Goal: Information Seeking & Learning: Check status

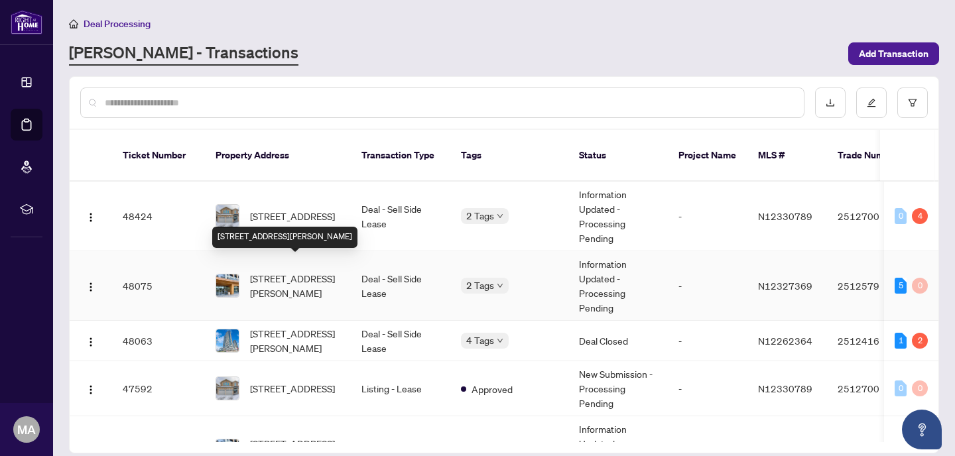
click at [295, 271] on span "[STREET_ADDRESS][PERSON_NAME]" at bounding box center [295, 285] width 90 height 29
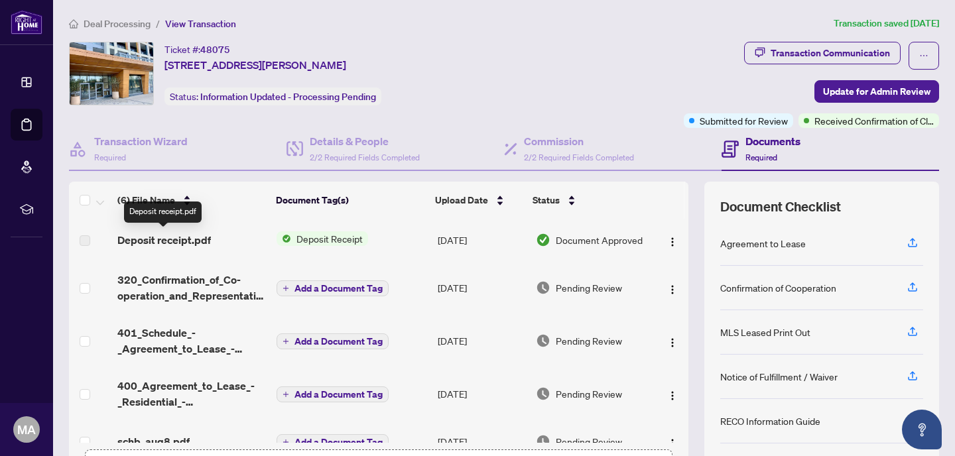
click at [173, 237] on span "Deposit receipt.pdf" at bounding box center [163, 240] width 93 height 16
click at [320, 234] on span "Deposit Receipt" at bounding box center [329, 238] width 77 height 15
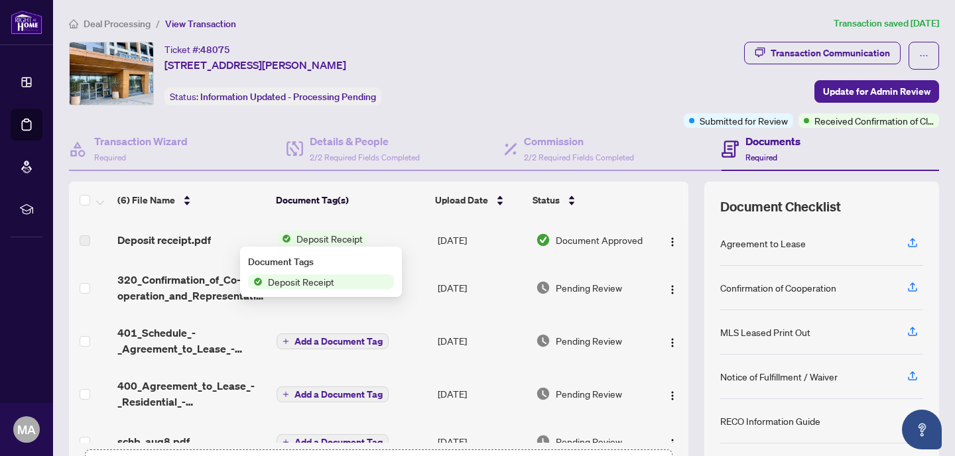
click at [316, 280] on span "Deposit Receipt" at bounding box center [301, 282] width 77 height 15
click at [502, 233] on td "[DATE]" at bounding box center [481, 240] width 98 height 42
click at [580, 237] on span "Document Approved" at bounding box center [599, 240] width 87 height 15
click at [305, 231] on span "Deposit Receipt" at bounding box center [329, 238] width 77 height 15
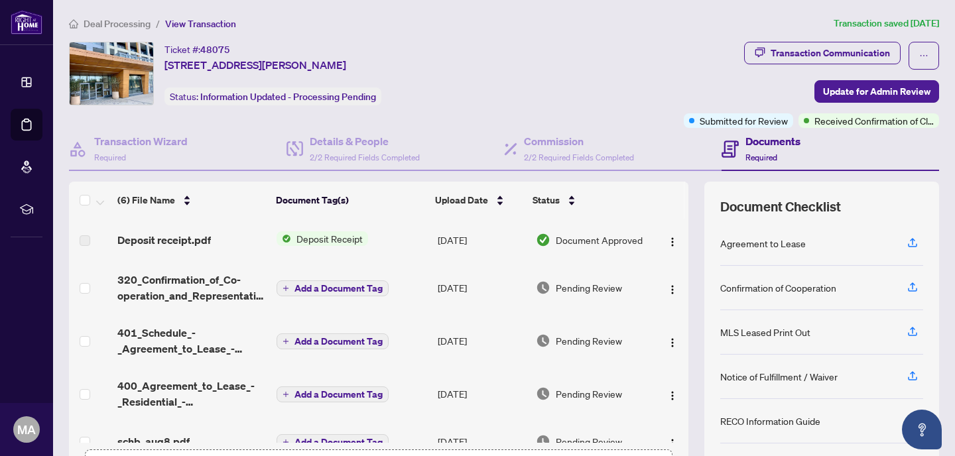
click at [305, 231] on span "Deposit Receipt" at bounding box center [329, 238] width 77 height 15
click at [198, 238] on span "Deposit receipt.pdf" at bounding box center [163, 240] width 93 height 16
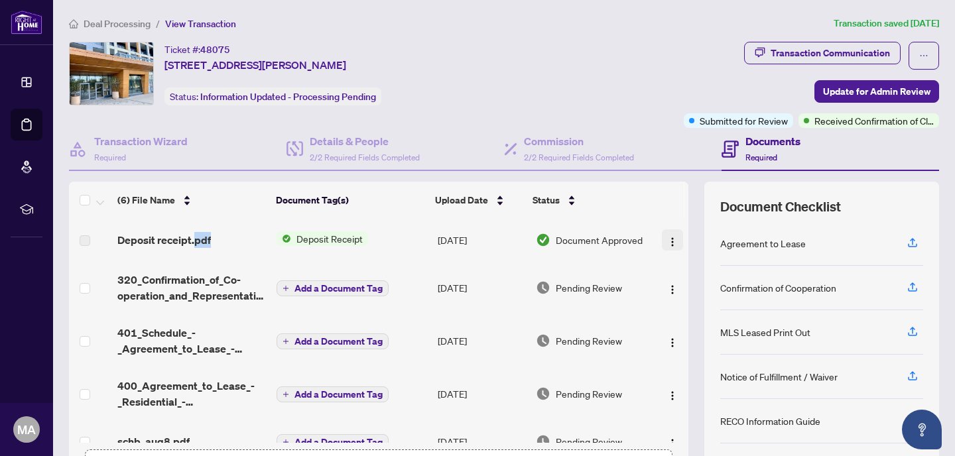
click at [668, 237] on img "button" at bounding box center [672, 242] width 11 height 11
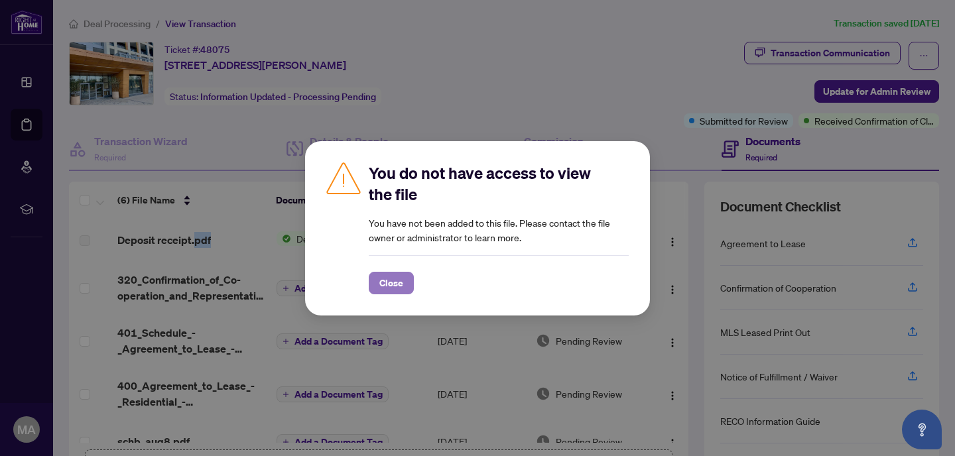
click at [392, 283] on span "Close" at bounding box center [391, 283] width 24 height 21
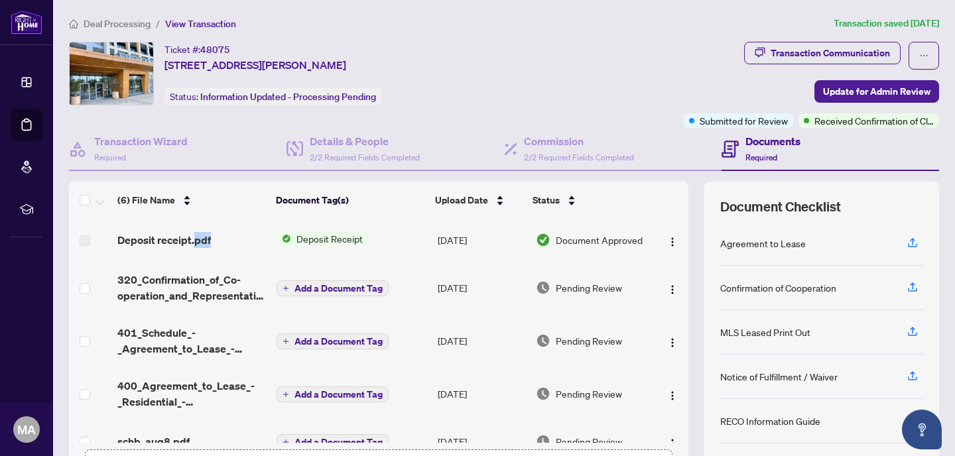
click at [436, 241] on td "[DATE]" at bounding box center [481, 240] width 98 height 42
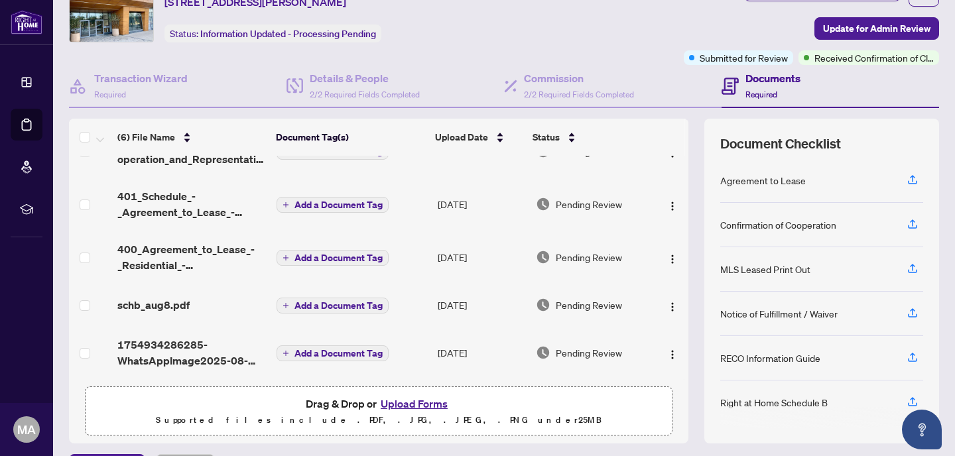
scroll to position [78, 0]
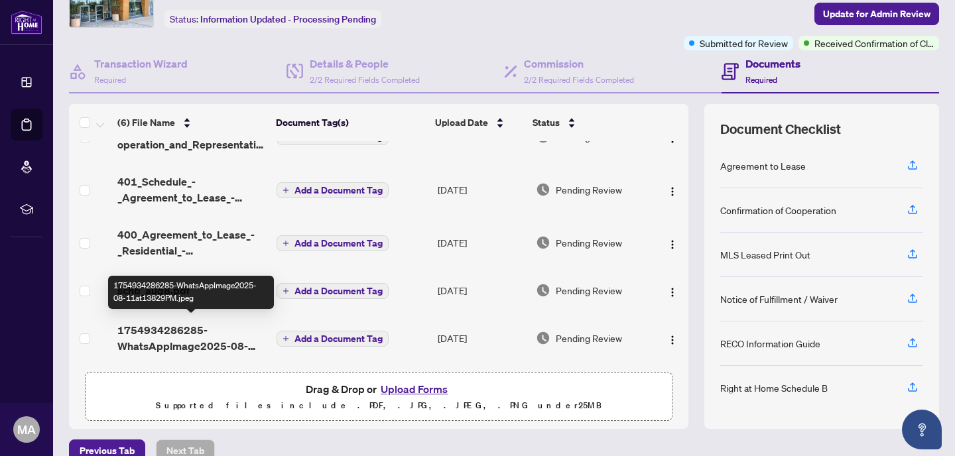
click at [178, 333] on span "1754934286285-WhatsAppImage2025-08-11at13829PM.jpeg" at bounding box center [191, 338] width 149 height 32
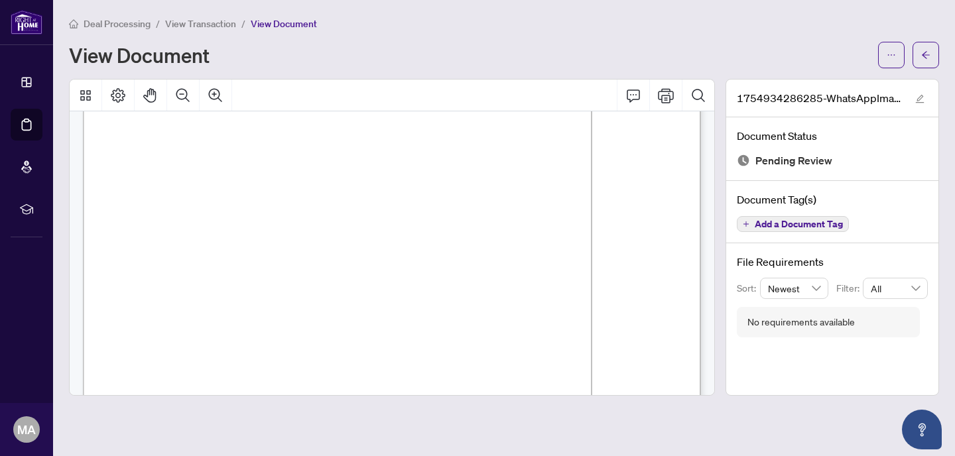
scroll to position [73, 0]
click at [922, 58] on icon "arrow-left" at bounding box center [925, 54] width 9 height 9
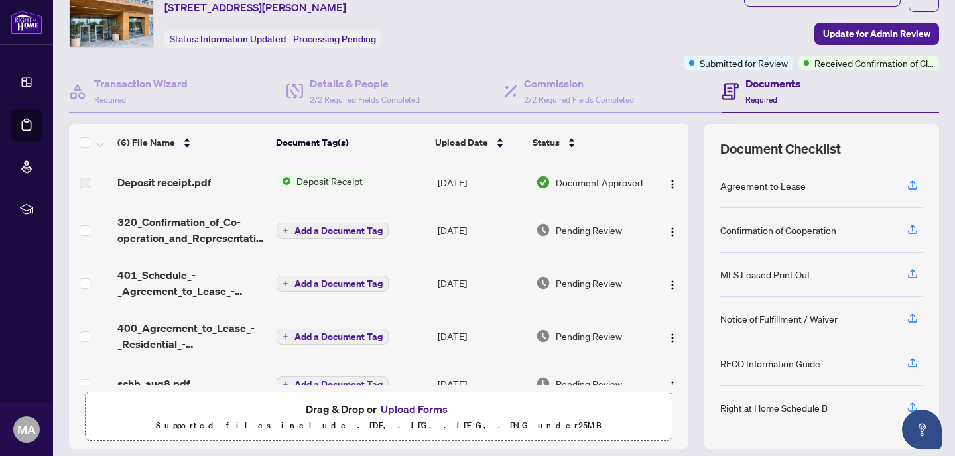
scroll to position [54, 0]
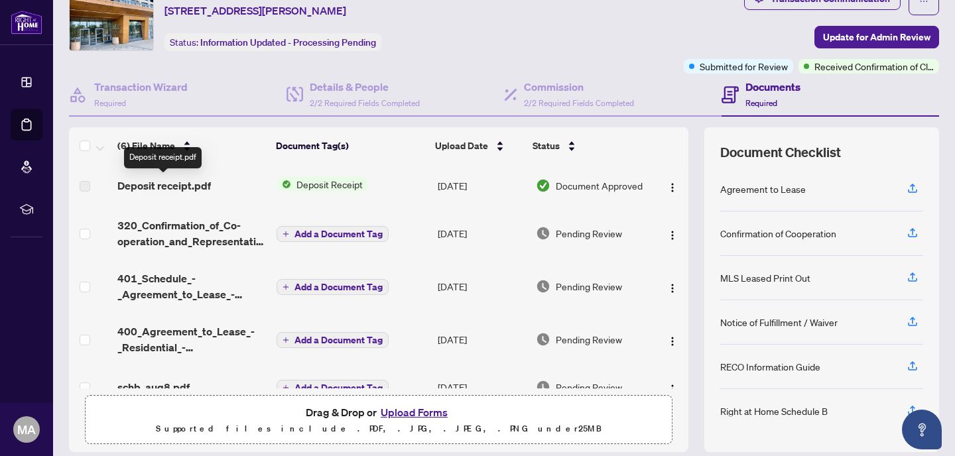
click at [165, 188] on span "Deposit receipt.pdf" at bounding box center [163, 186] width 93 height 16
click at [345, 186] on span "Deposit Receipt" at bounding box center [329, 184] width 77 height 15
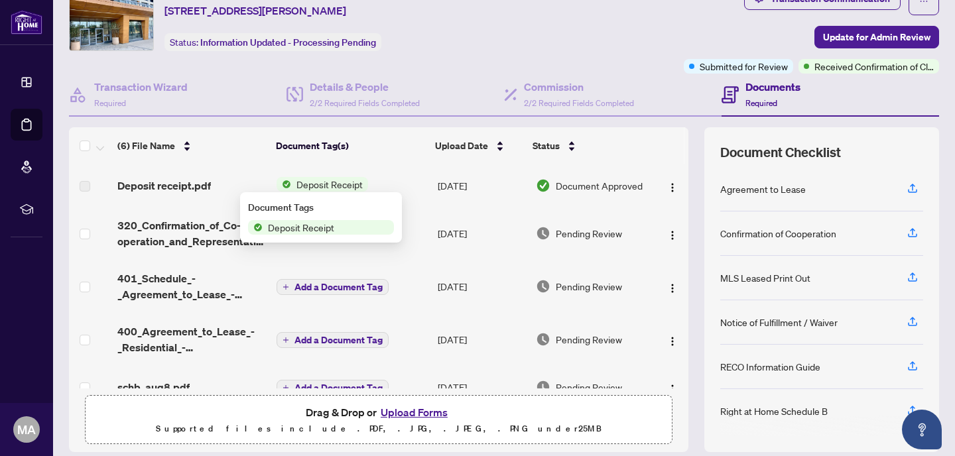
scroll to position [2, 0]
click at [542, 186] on img at bounding box center [543, 185] width 15 height 15
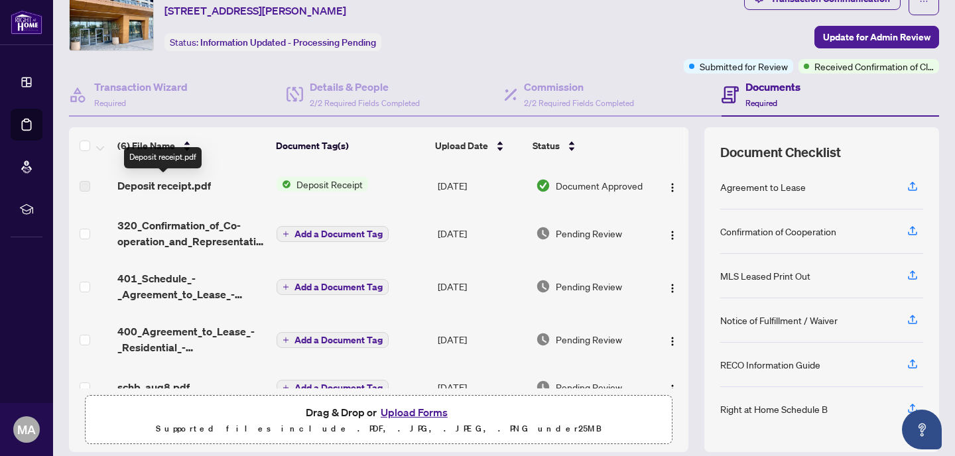
click at [198, 184] on span "Deposit receipt.pdf" at bounding box center [163, 186] width 93 height 16
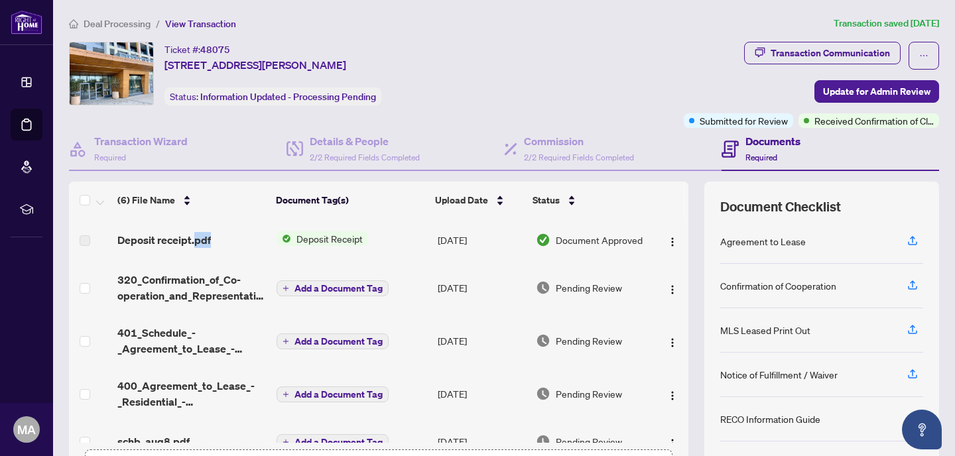
click at [125, 21] on span "Deal Processing" at bounding box center [117, 24] width 67 height 12
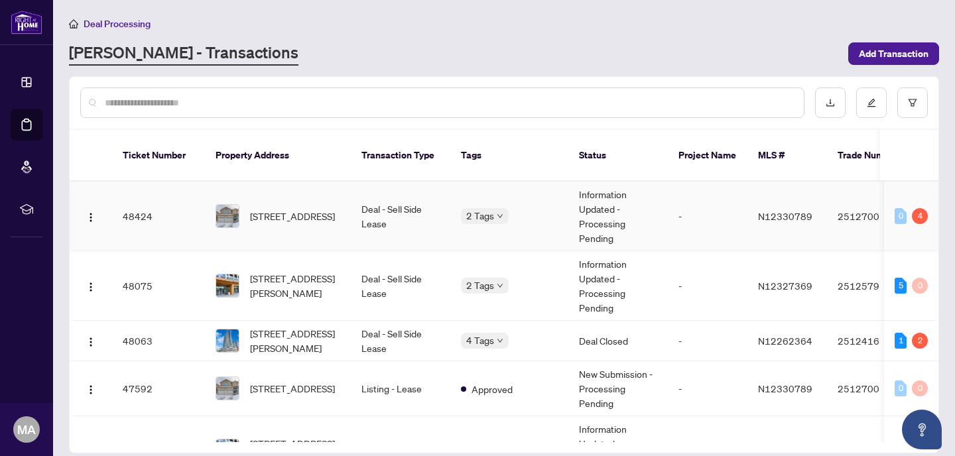
click at [304, 209] on span "[STREET_ADDRESS]" at bounding box center [292, 216] width 85 height 15
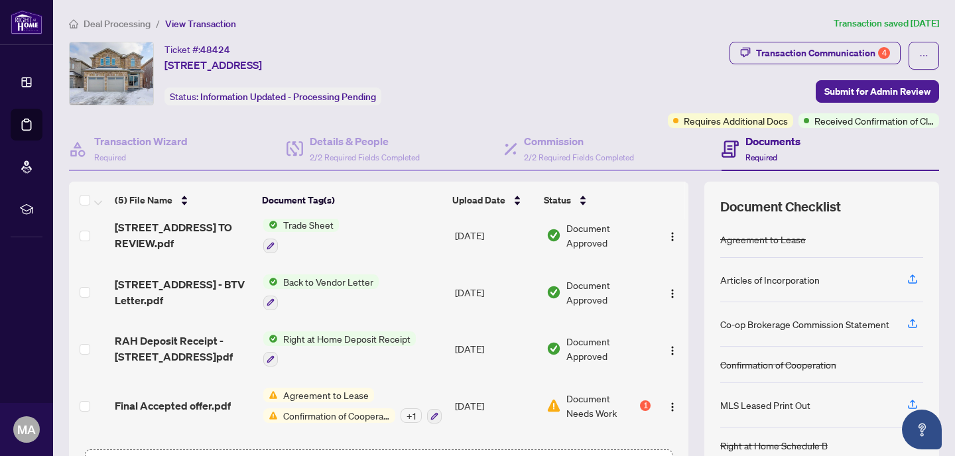
scroll to position [17, 0]
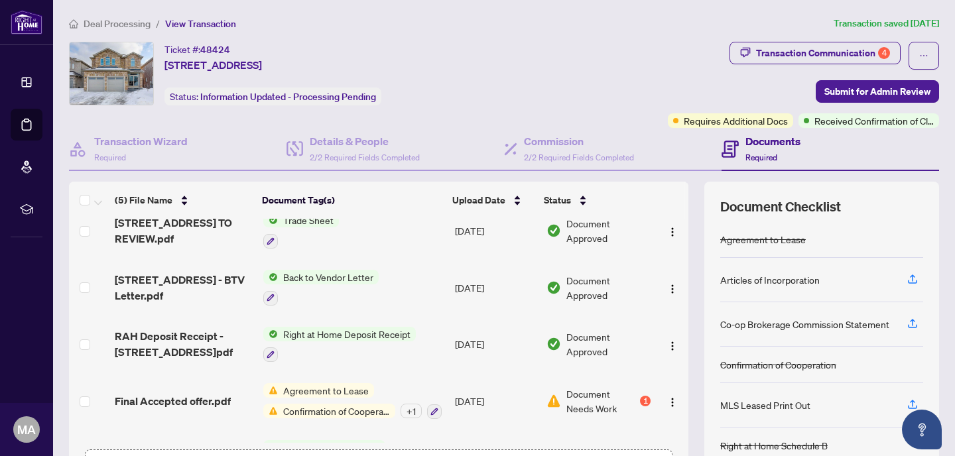
click at [316, 282] on div "Back to Vendor Letter" at bounding box center [320, 288] width 115 height 36
click at [154, 294] on span "[STREET_ADDRESS] - BTV Letter.pdf" at bounding box center [184, 288] width 138 height 32
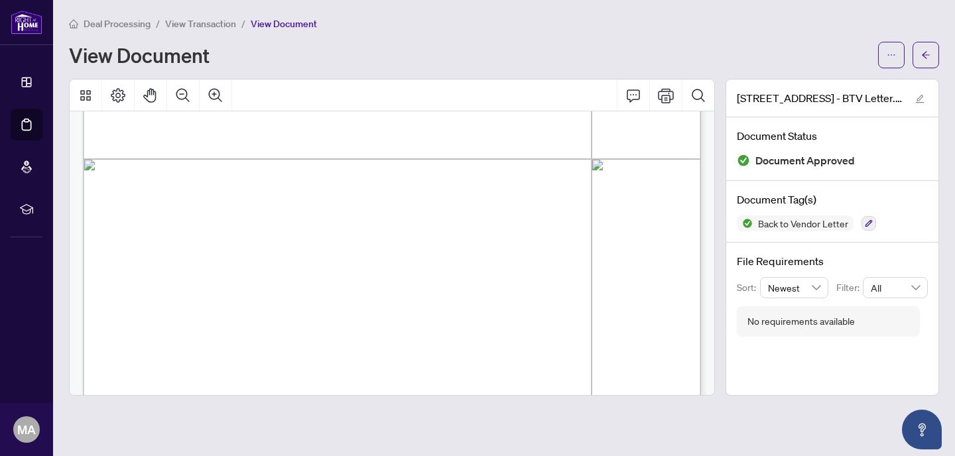
scroll to position [542, 0]
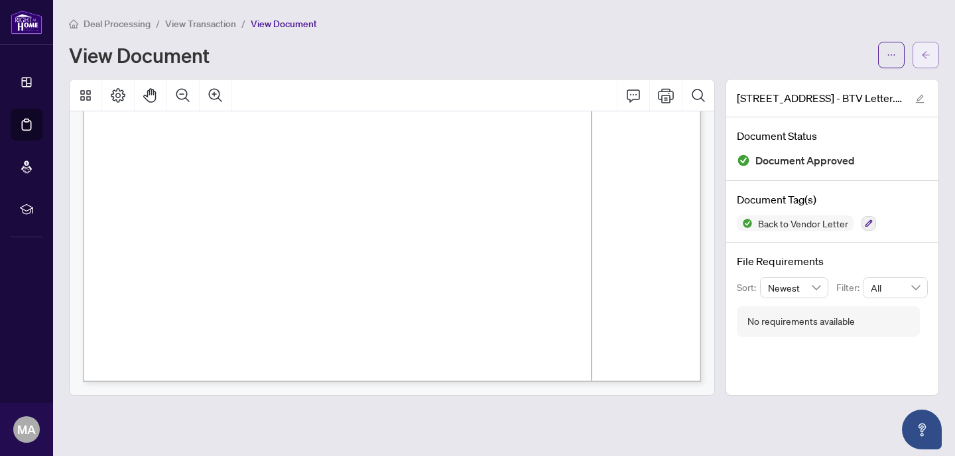
click at [916, 60] on button "button" at bounding box center [925, 55] width 27 height 27
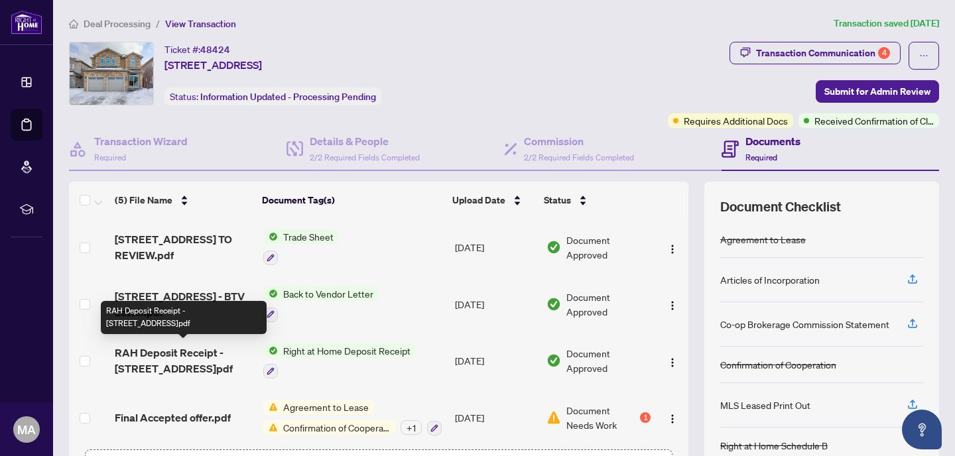
click at [185, 353] on span "RAH Deposit Receipt - [STREET_ADDRESS]pdf" at bounding box center [184, 361] width 138 height 32
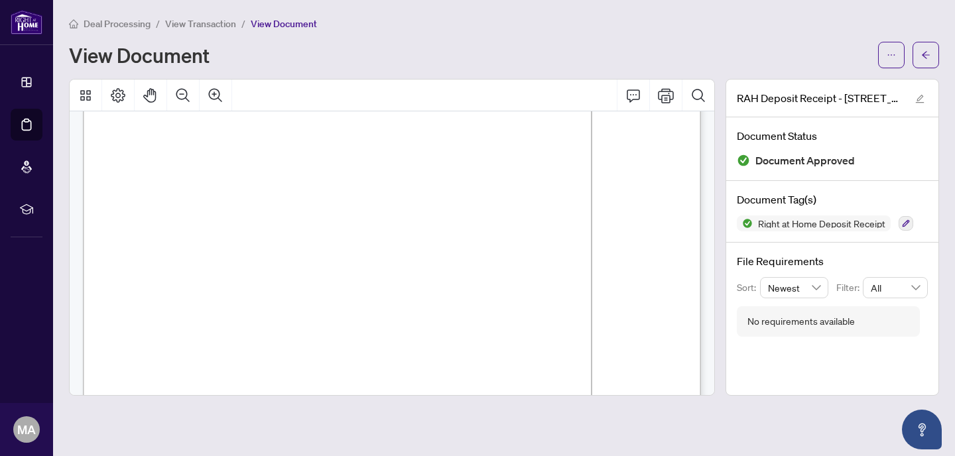
scroll to position [204, 0]
click at [920, 56] on button "button" at bounding box center [925, 55] width 27 height 27
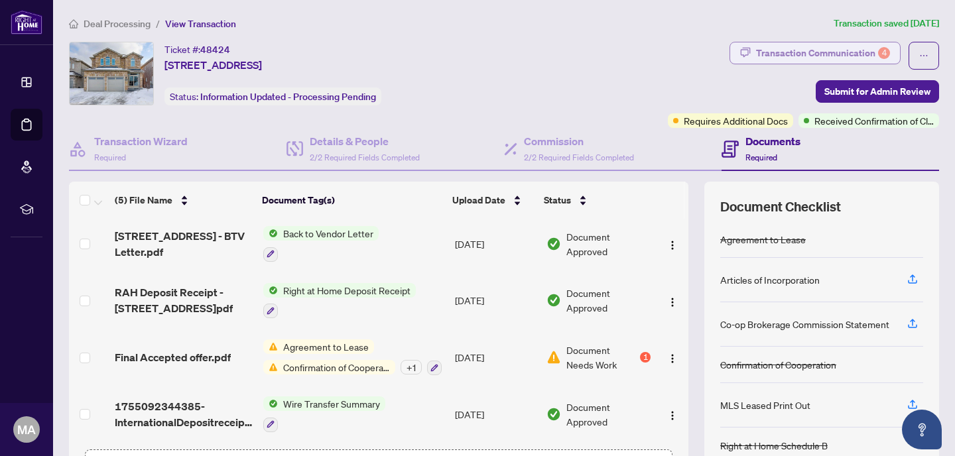
click at [860, 55] on div "Transaction Communication 4" at bounding box center [823, 52] width 134 height 21
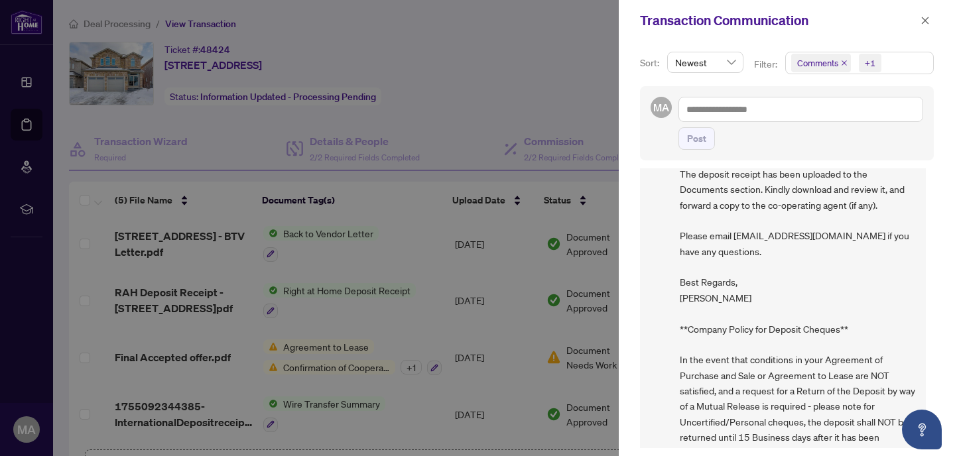
scroll to position [1121, 0]
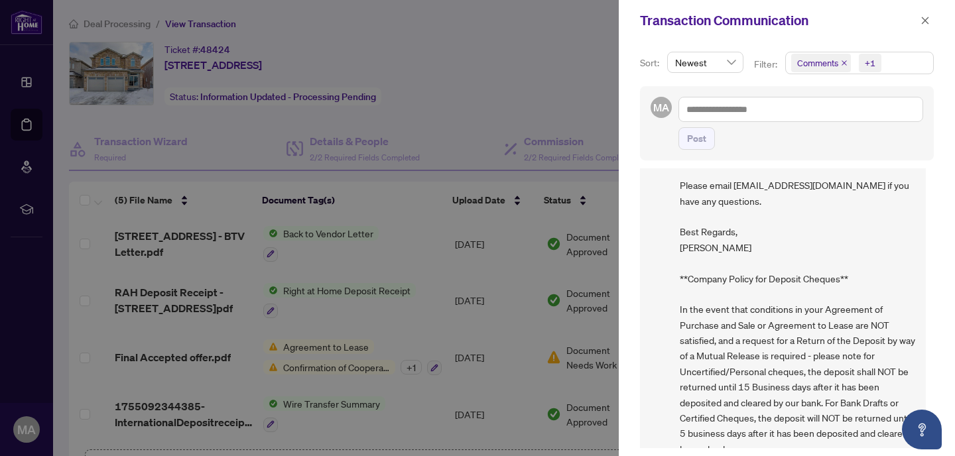
drag, startPoint x: 767, startPoint y: 430, endPoint x: 680, endPoint y: 252, distance: 198.4
click at [680, 252] on span "Good day, The deposit receipt has been uploaded to the Documents section. Kindl…" at bounding box center [797, 271] width 235 height 372
copy span "**Company Policy for Deposit Cheques** In the event that conditions in your Agr…"
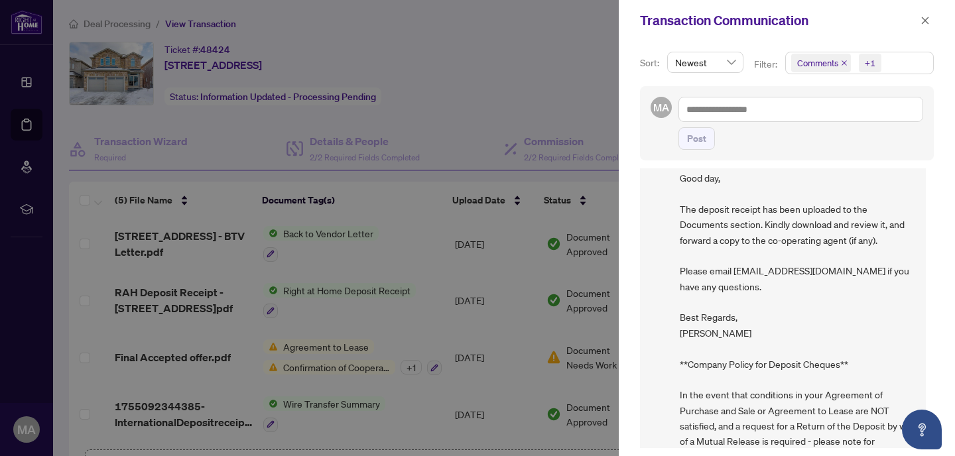
scroll to position [1041, 0]
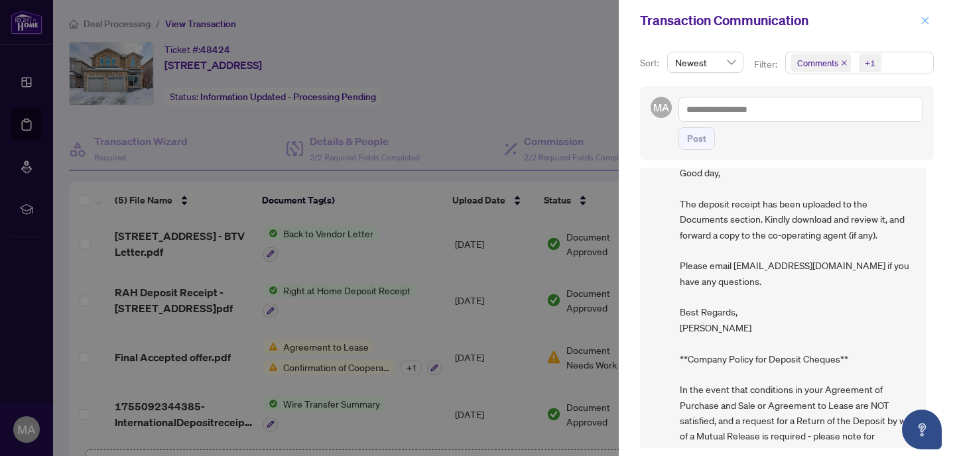
click at [925, 20] on icon "close" at bounding box center [924, 20] width 9 height 9
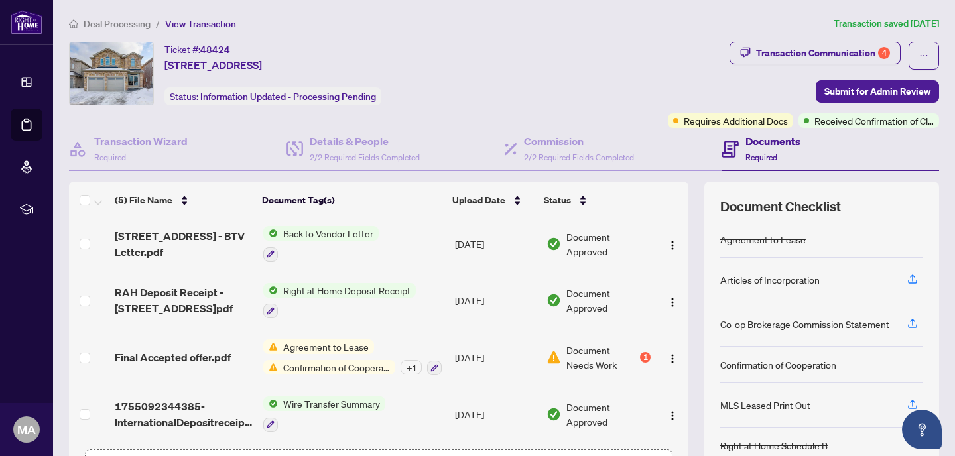
click at [114, 25] on span "Deal Processing" at bounding box center [117, 24] width 67 height 12
